Goal: Task Accomplishment & Management: Use online tool/utility

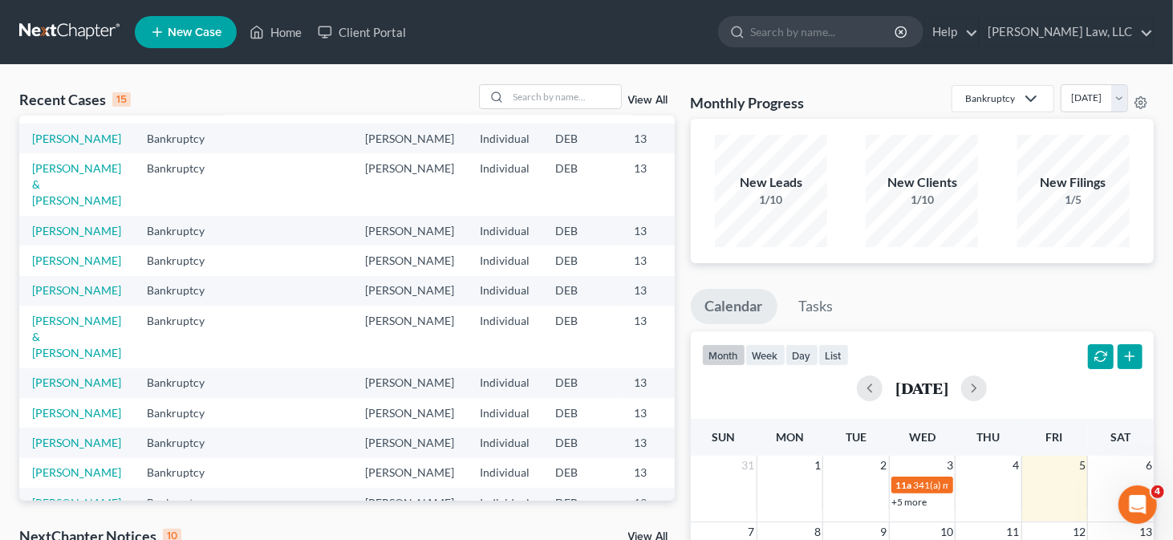
scroll to position [241, 0]
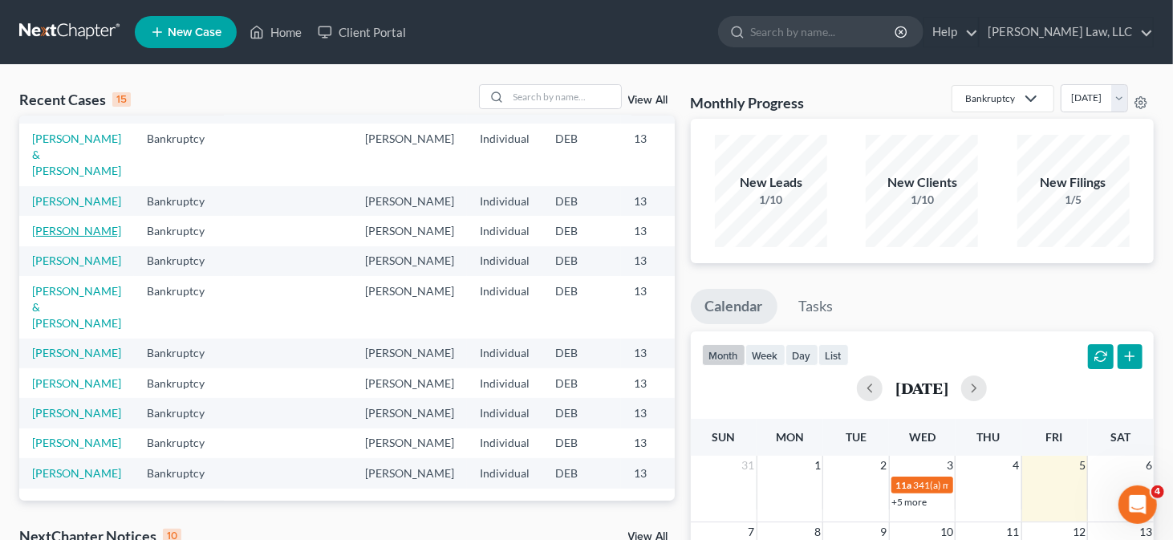
click at [59, 237] on link "[PERSON_NAME]" at bounding box center [76, 231] width 89 height 14
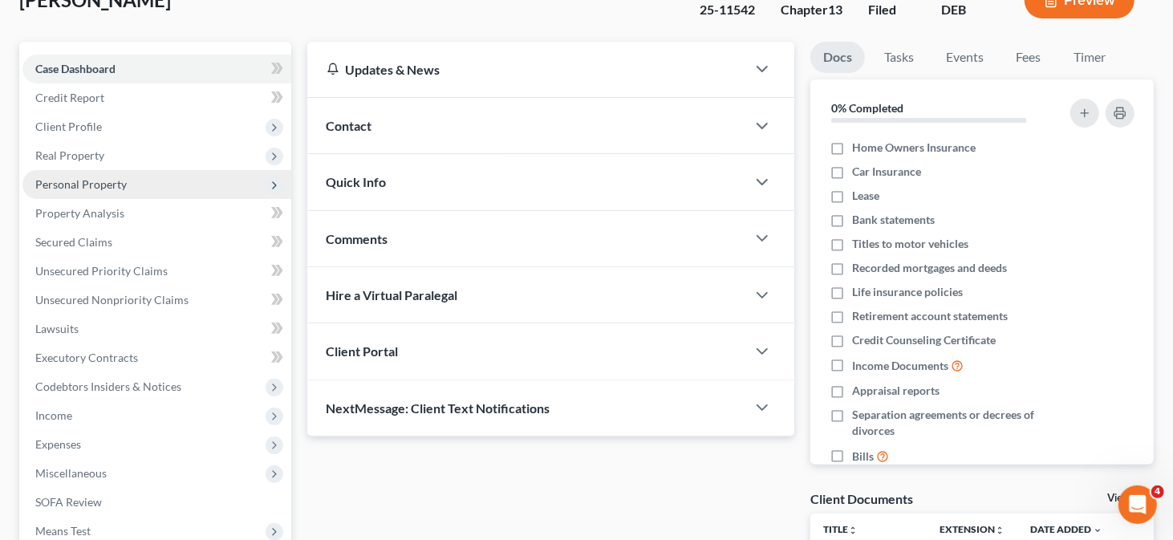
scroll to position [241, 0]
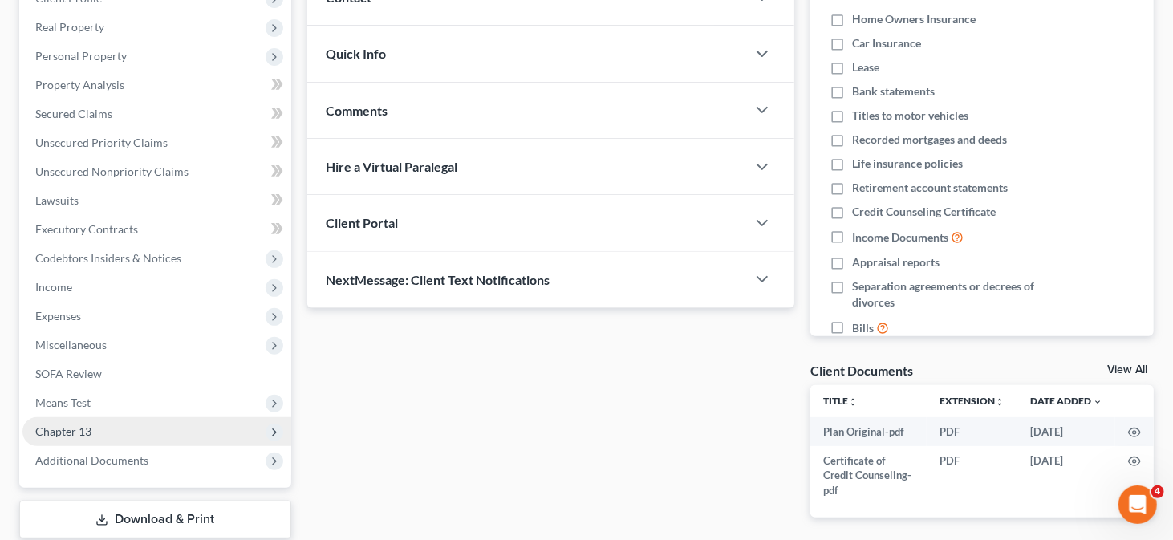
click at [109, 435] on span "Chapter 13" at bounding box center [156, 431] width 269 height 29
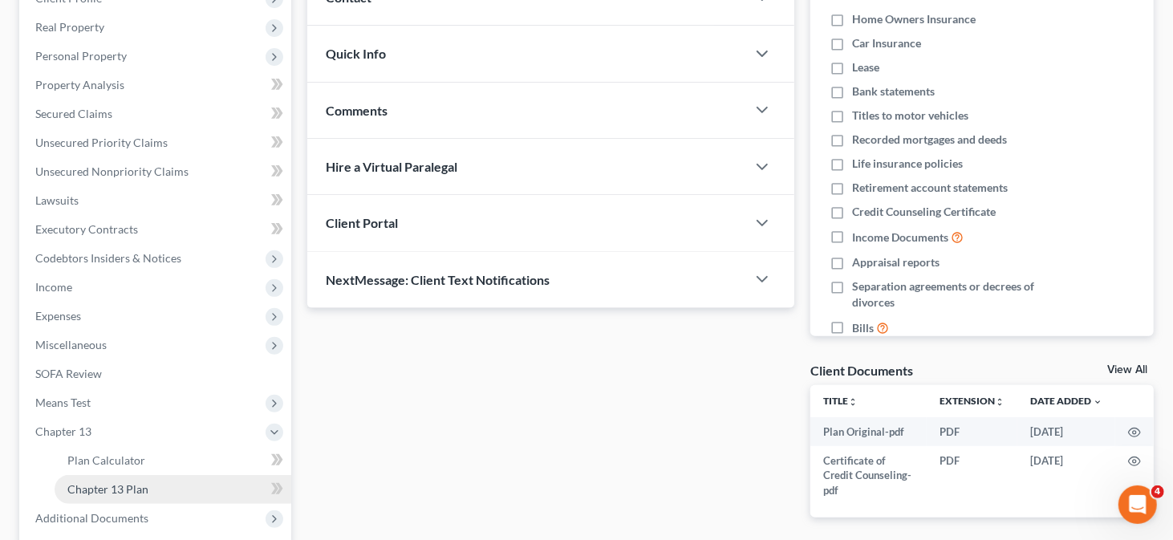
click at [181, 478] on link "Chapter 13 Plan" at bounding box center [173, 489] width 237 height 29
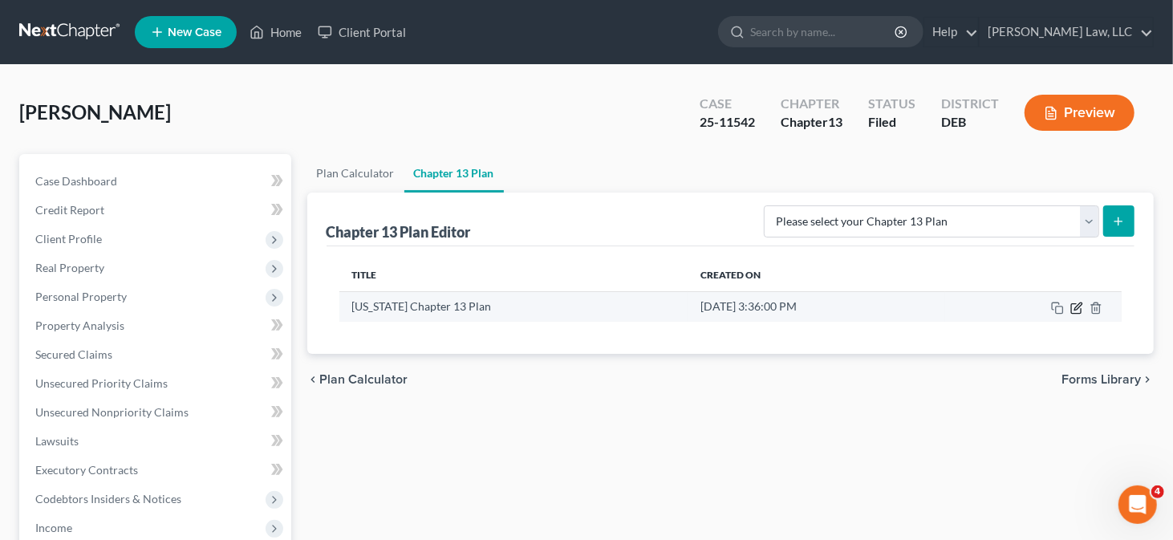
click at [1077, 302] on icon "button" at bounding box center [1076, 308] width 13 height 13
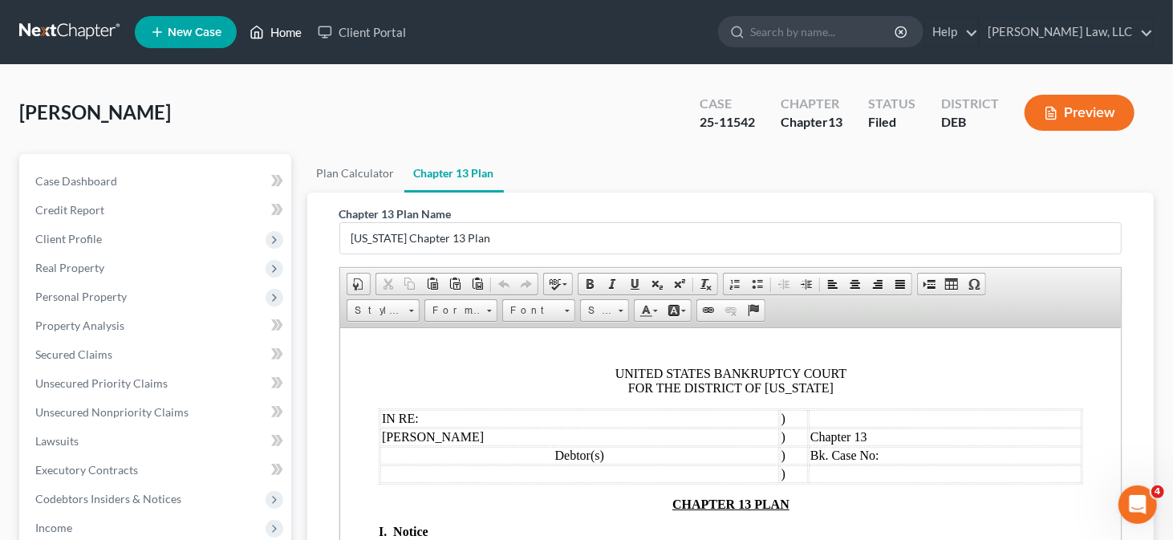
click at [288, 29] on link "Home" at bounding box center [275, 32] width 68 height 29
